Goal: Communication & Community: Answer question/provide support

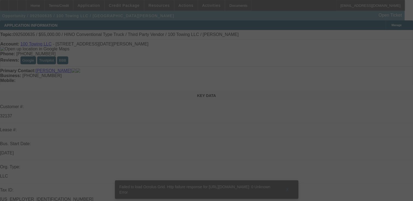
click at [383, 54] on div at bounding box center [206, 100] width 413 height 201
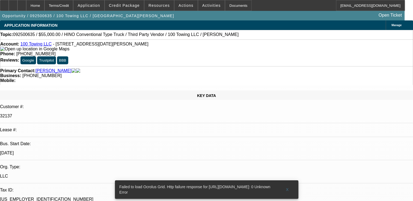
select select "0"
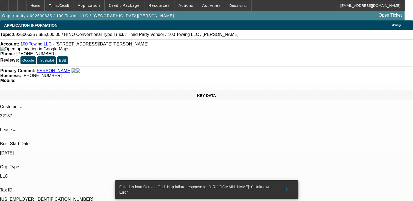
select select "0"
select select "1"
select select "2"
select select "6"
select select "1"
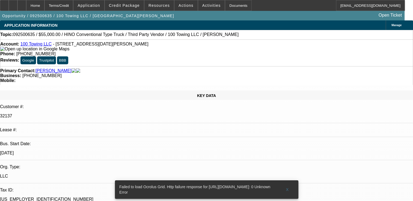
select select "2"
select select "6"
radio input "true"
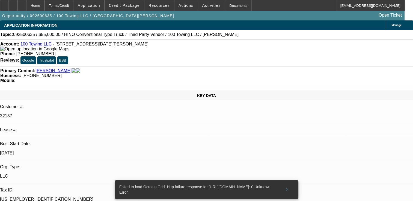
type textarea "NO DEAL UNDER THIS CUSOTMER ID"
radio input "true"
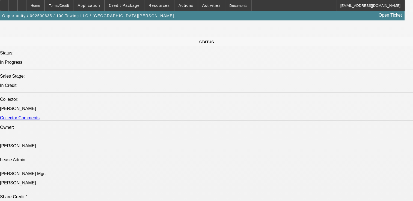
scroll to position [546, 0]
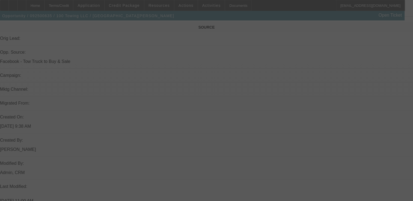
scroll to position [297, 0]
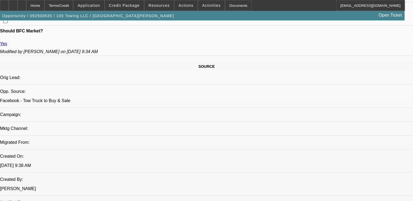
select select "0"
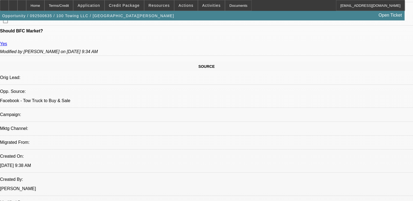
select select "0"
select select "1"
select select "2"
select select "6"
select select "1"
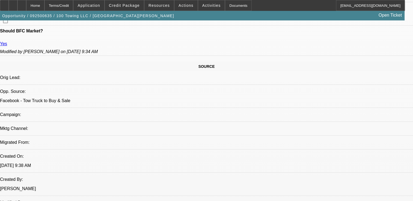
select select "2"
select select "6"
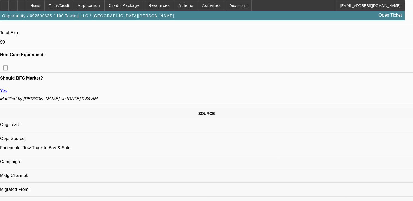
scroll to position [188, 0]
